Goal: Transaction & Acquisition: Obtain resource

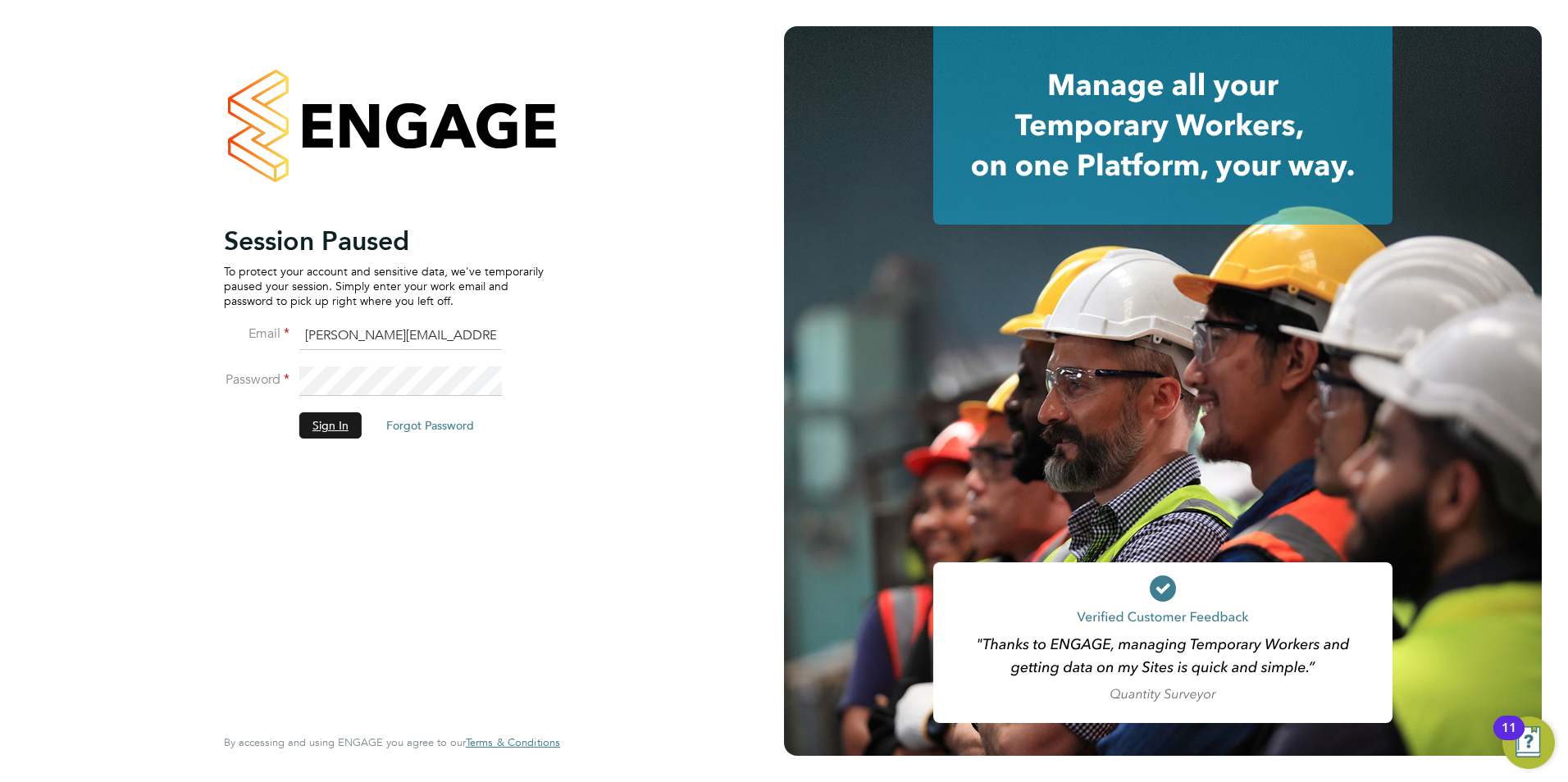
click at [350, 413] on button "Sign In" at bounding box center [330, 425] width 62 height 26
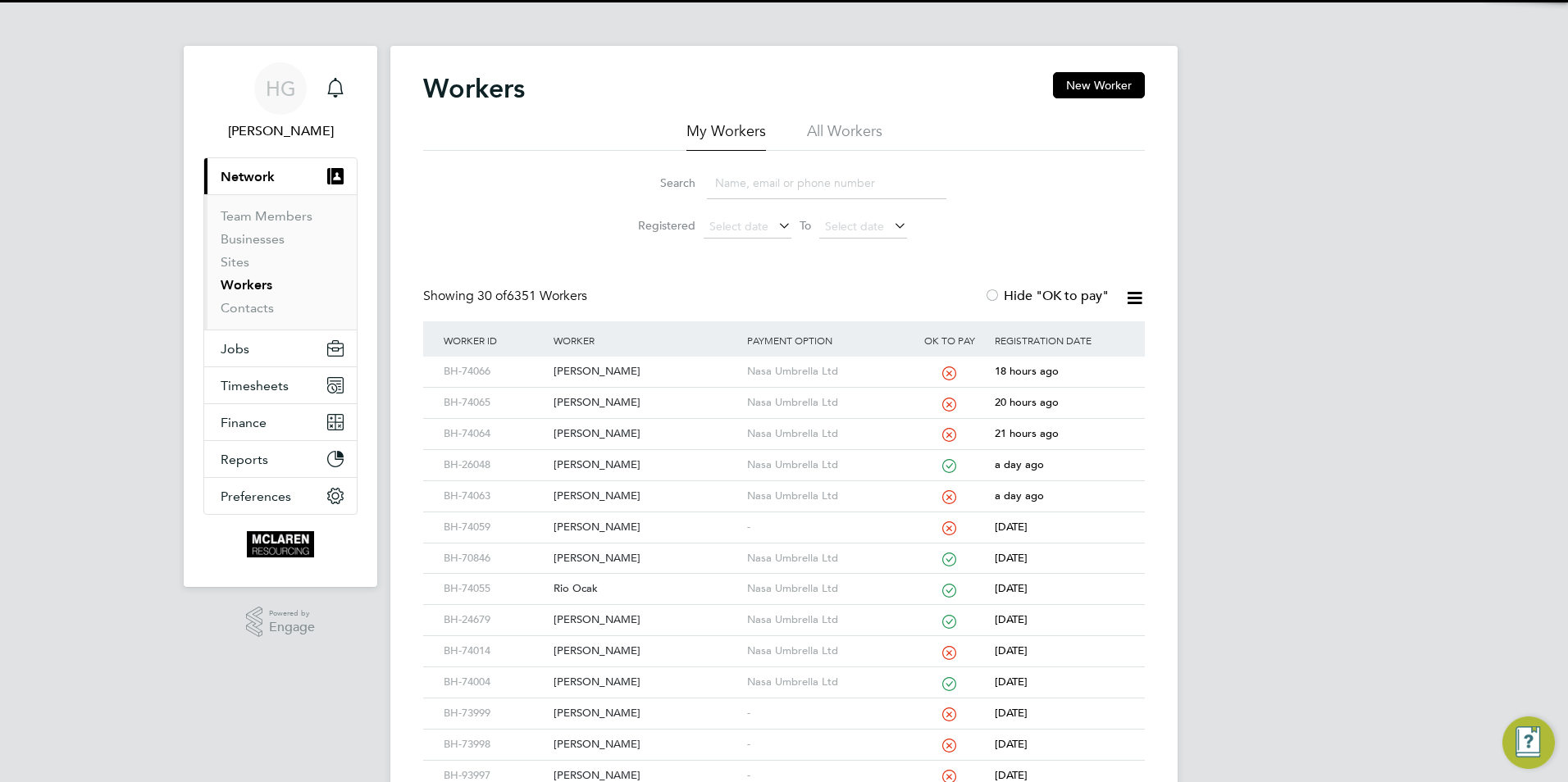
click at [743, 185] on input at bounding box center [826, 183] width 239 height 32
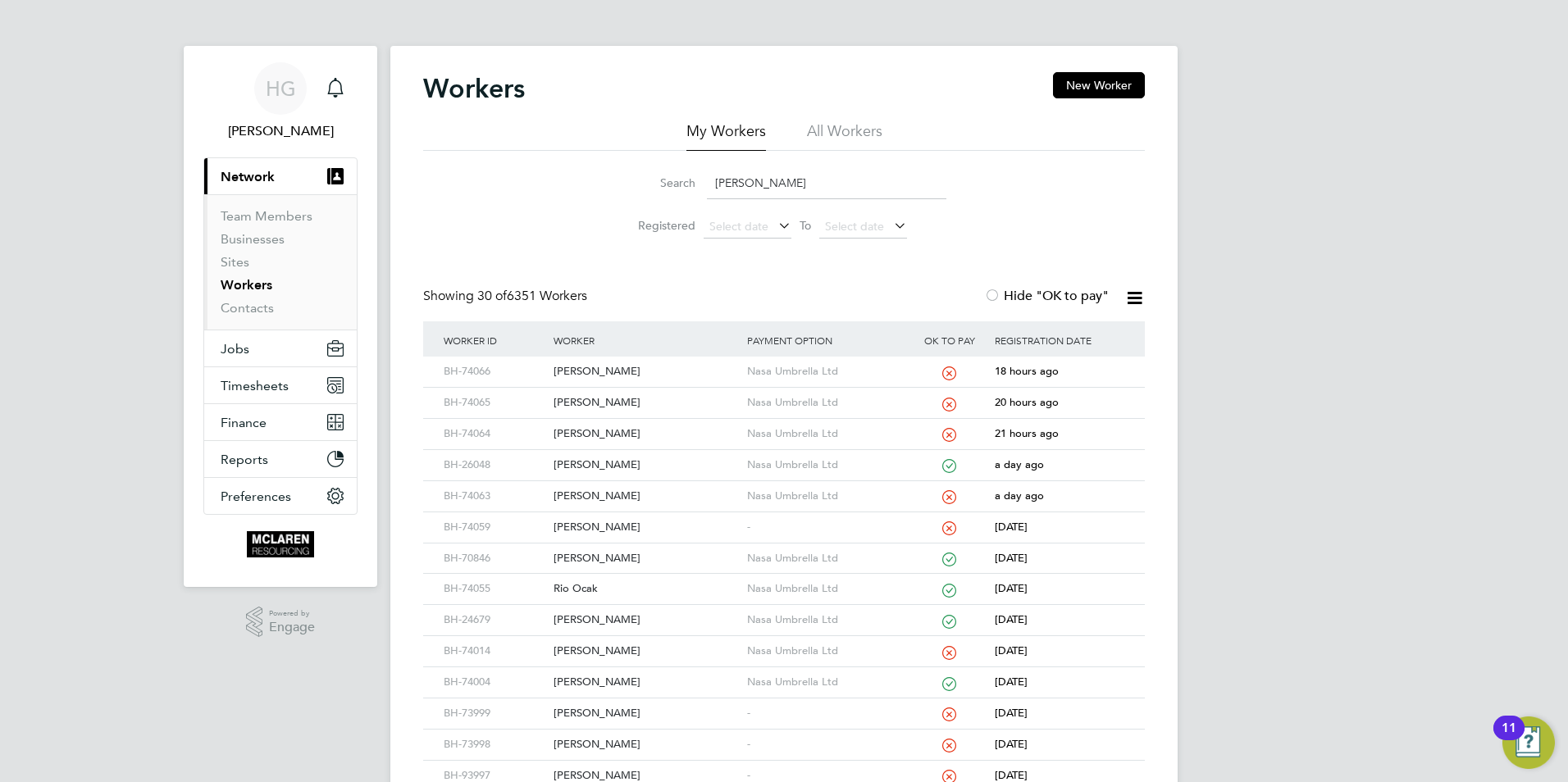
type input "toby"
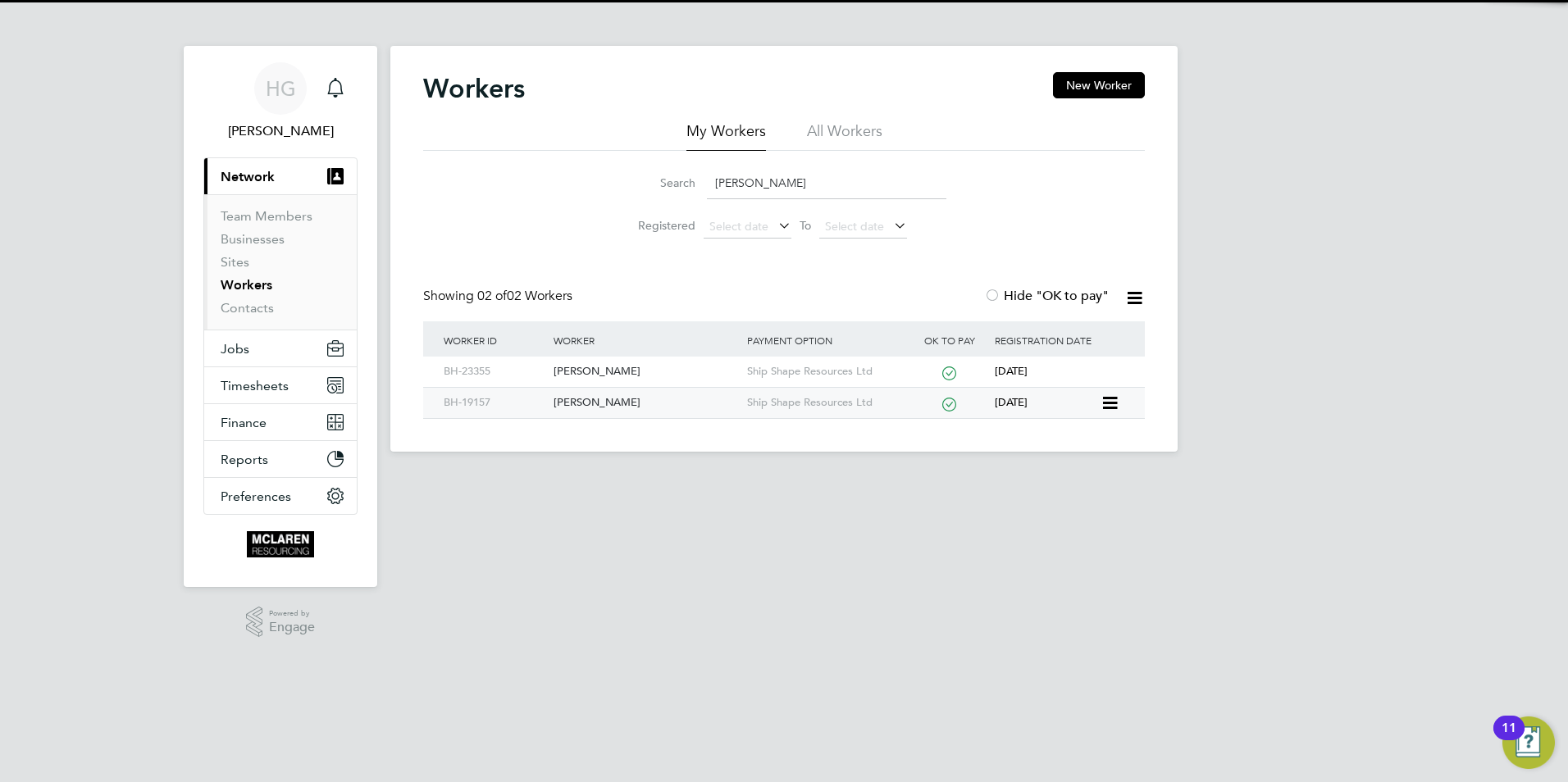
click at [621, 404] on div "Toby Dolan" at bounding box center [645, 403] width 193 height 31
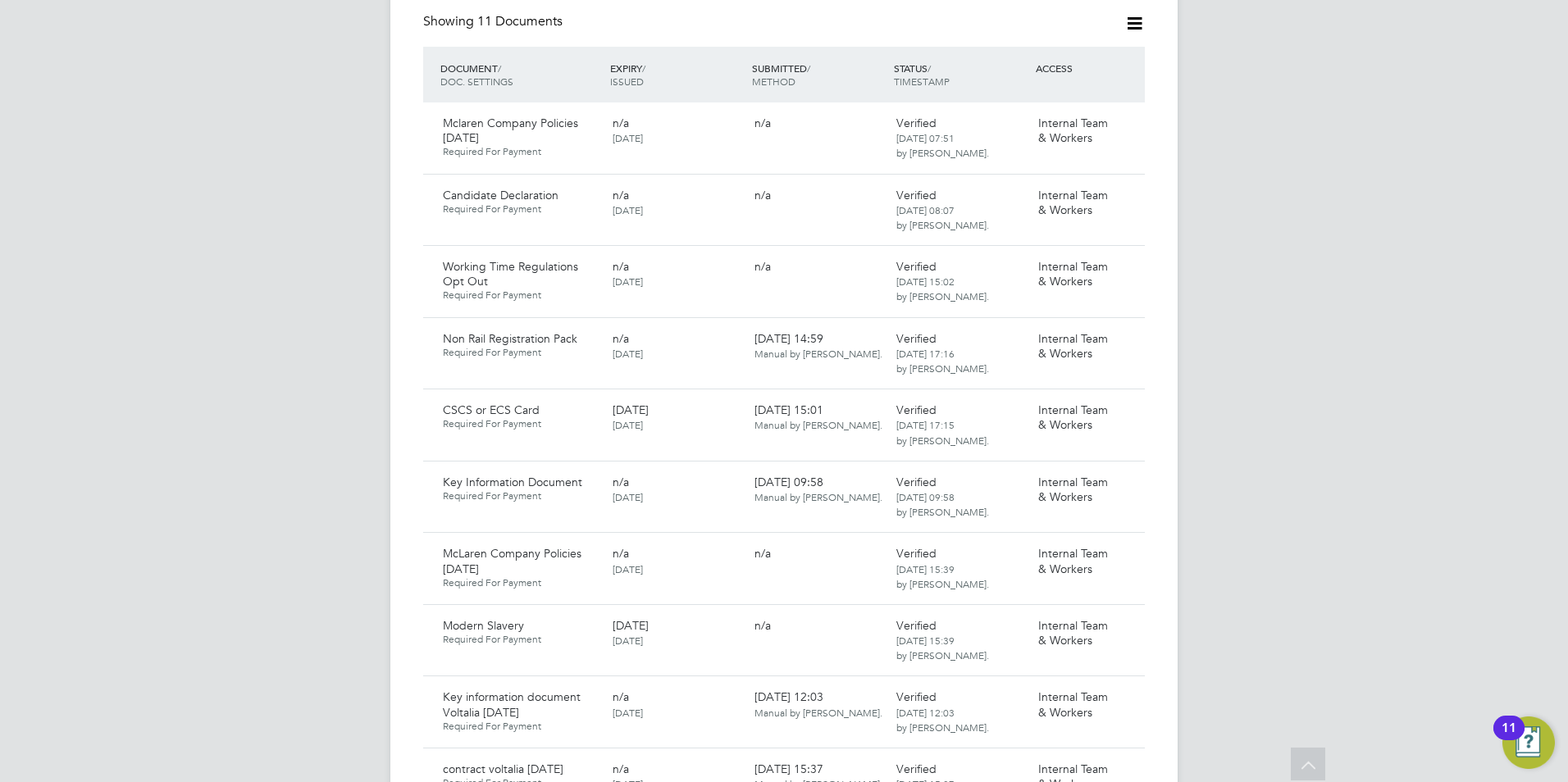
scroll to position [1311, 0]
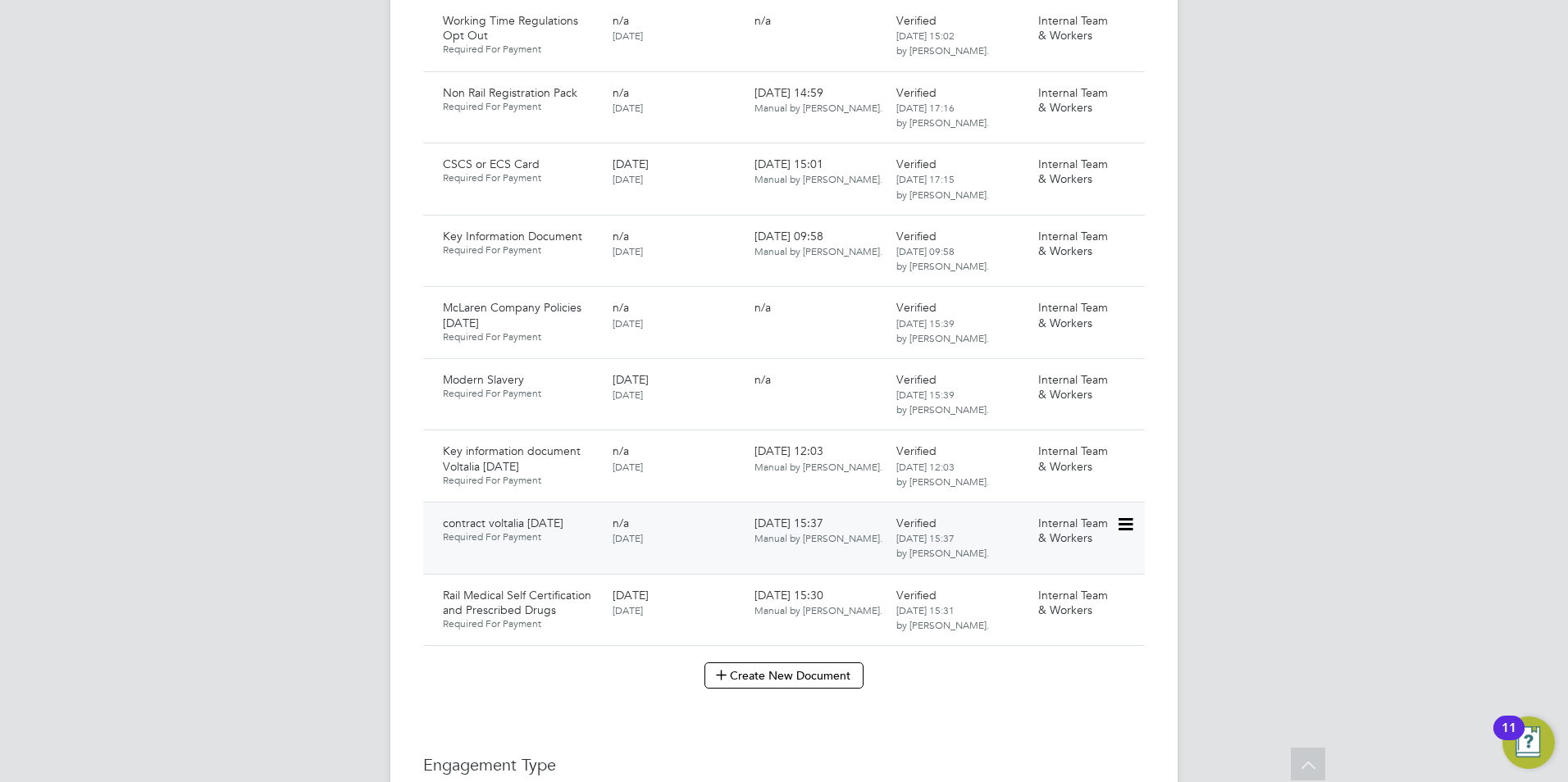
click at [1124, 515] on icon at bounding box center [1123, 524] width 16 height 20
click at [1034, 570] on li "Download Document" at bounding box center [1067, 569] width 131 height 23
